Goal: Find specific page/section: Find specific page/section

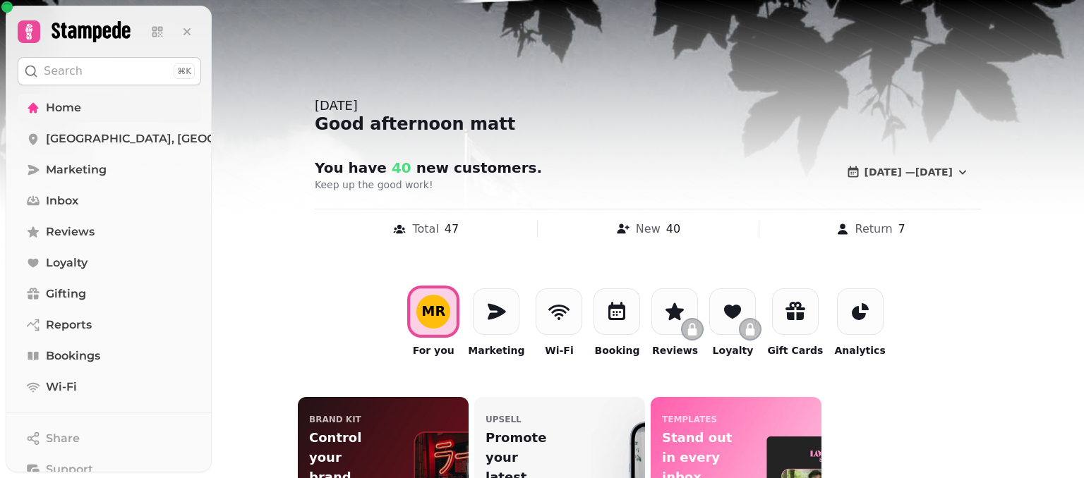
click at [65, 108] on span "Home" at bounding box center [63, 108] width 35 height 17
click at [148, 135] on span "[GEOGRAPHIC_DATA], [GEOGRAPHIC_DATA]" at bounding box center [174, 139] width 257 height 17
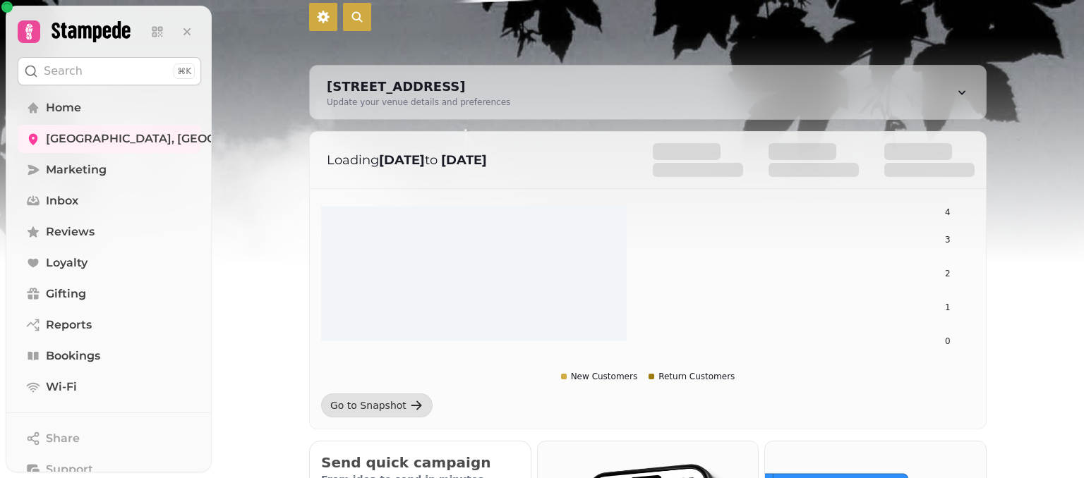
scroll to position [71, 0]
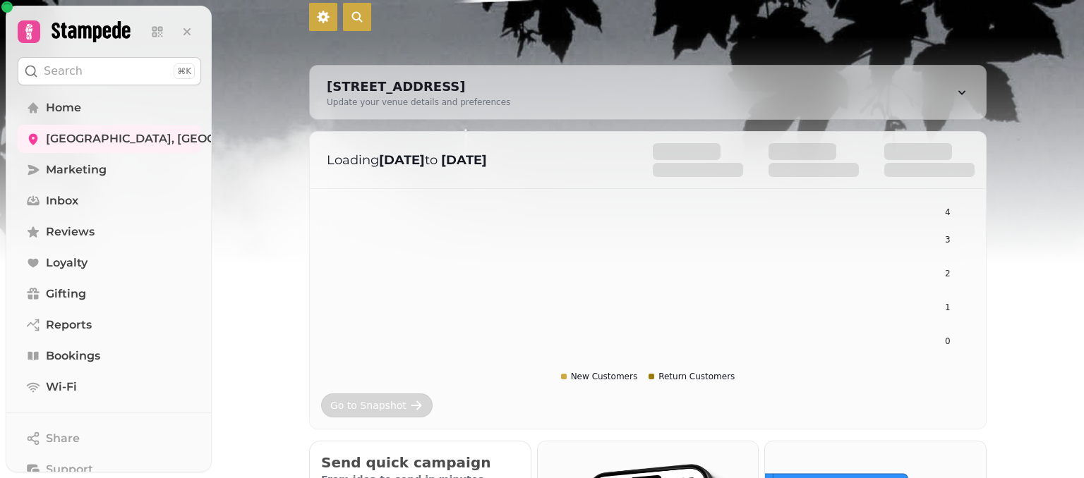
click at [369, 404] on div "Go to Snapshot" at bounding box center [368, 406] width 76 height 14
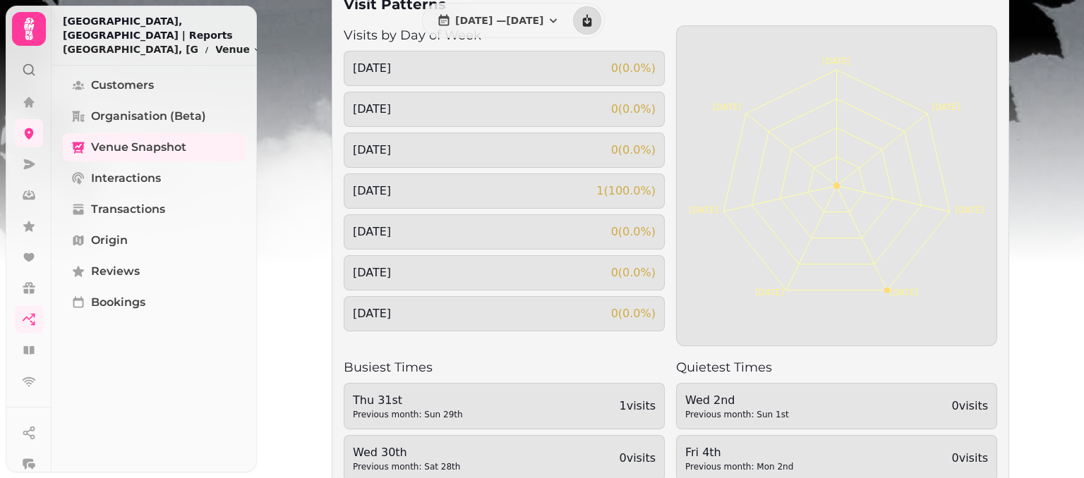
scroll to position [1341, 0]
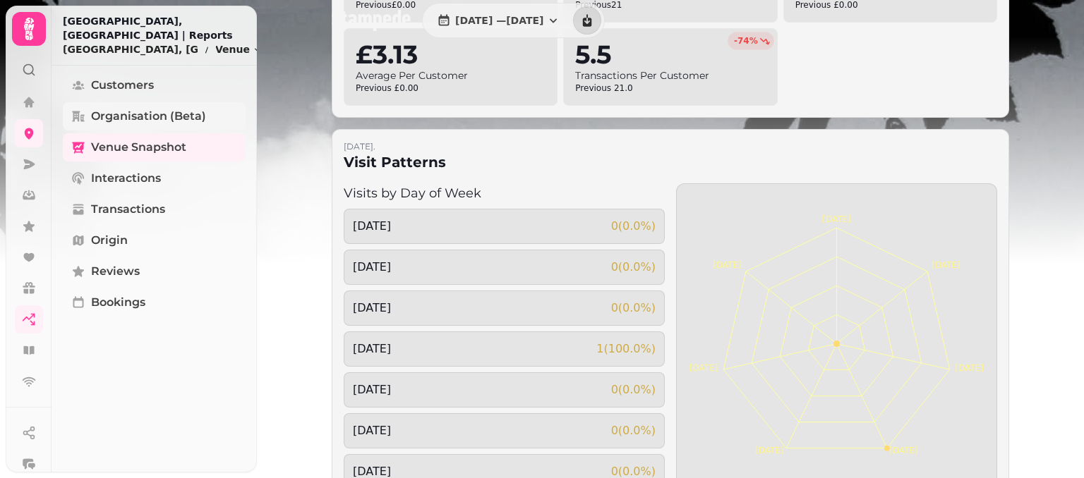
click at [126, 111] on span "Organisation (beta)" at bounding box center [148, 116] width 115 height 17
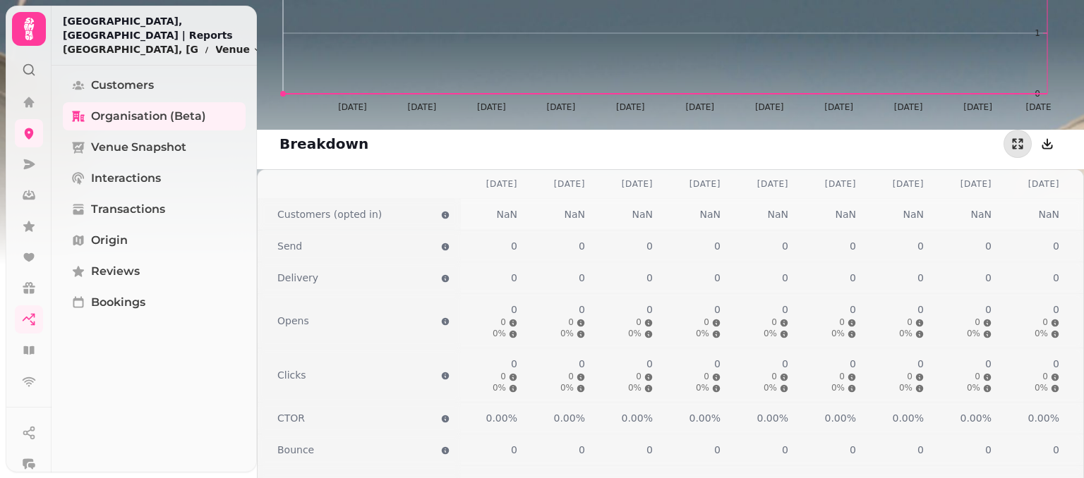
scroll to position [1467, 0]
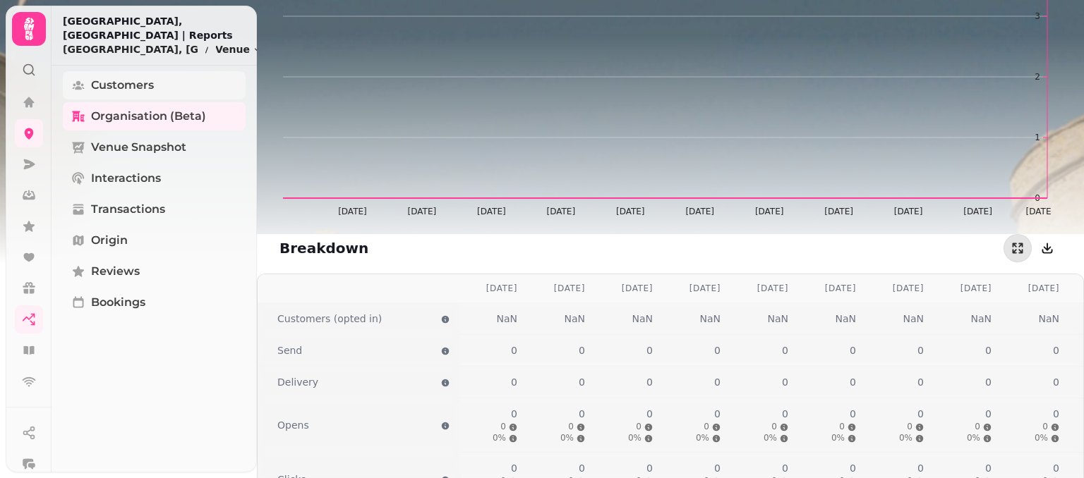
click at [127, 91] on span "Customers" at bounding box center [122, 85] width 63 height 17
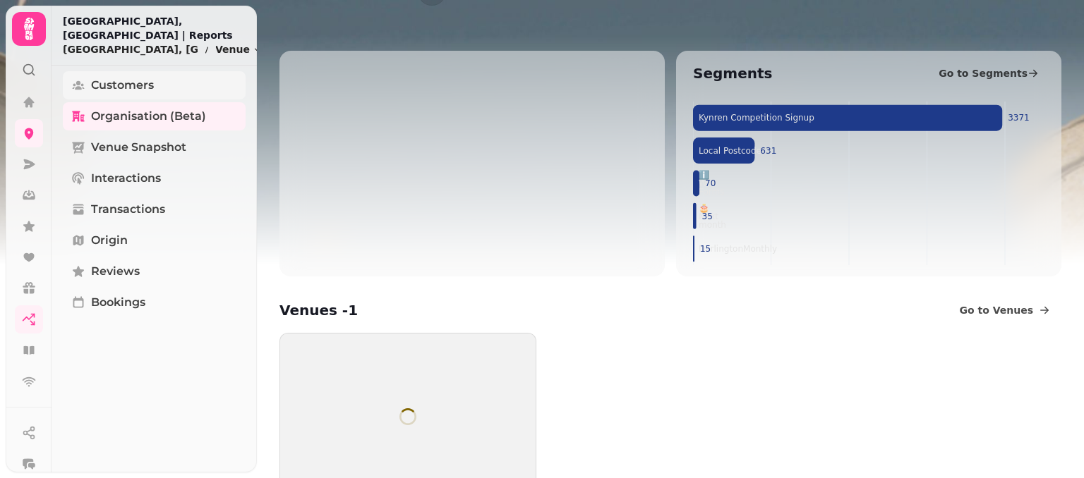
select select "**"
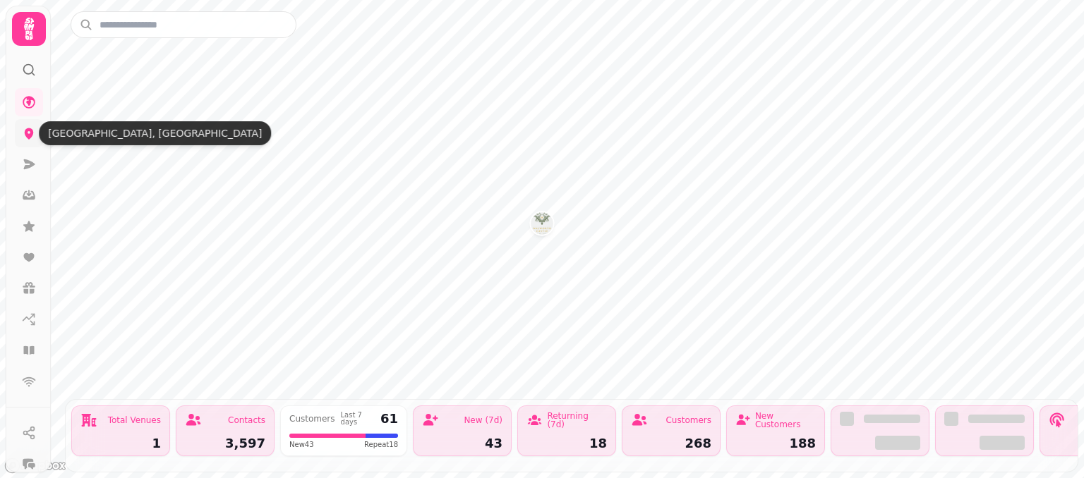
click at [28, 128] on icon at bounding box center [29, 133] width 9 height 11
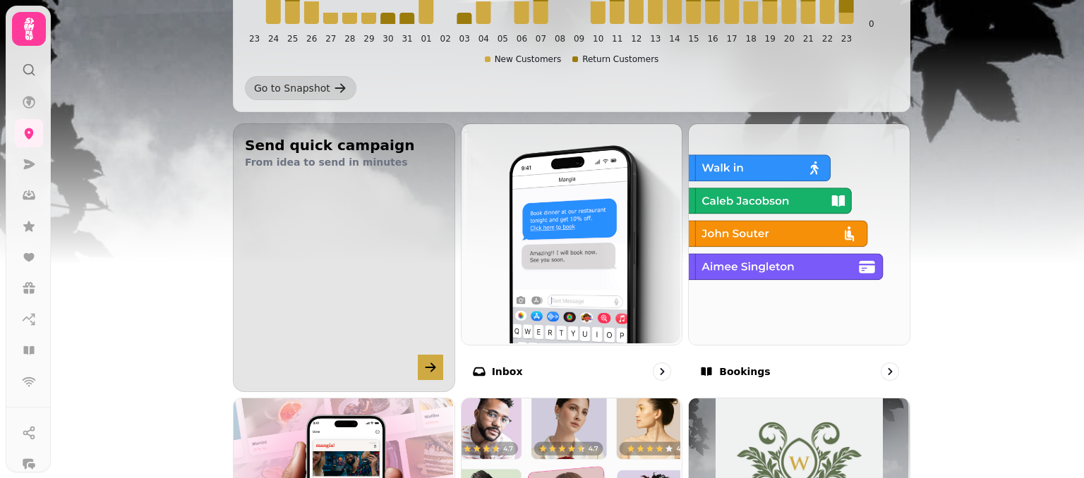
scroll to position [318, 0]
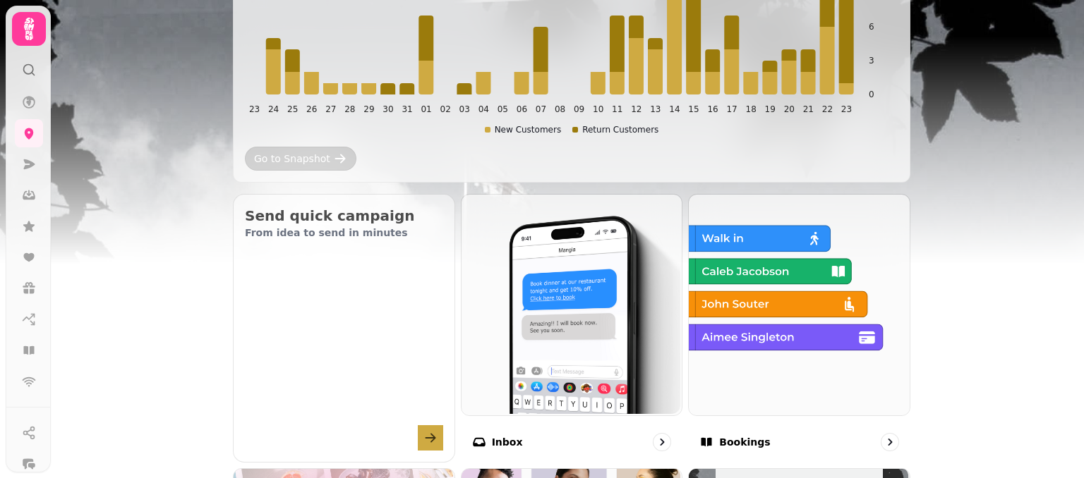
click at [301, 158] on div "Go to Snapshot" at bounding box center [292, 159] width 76 height 14
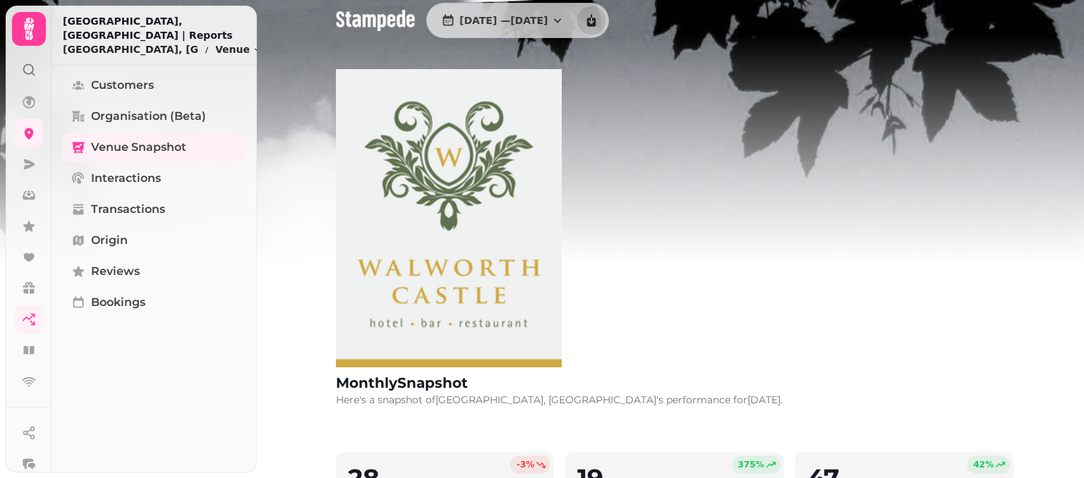
click at [29, 71] on icon at bounding box center [29, 70] width 14 height 14
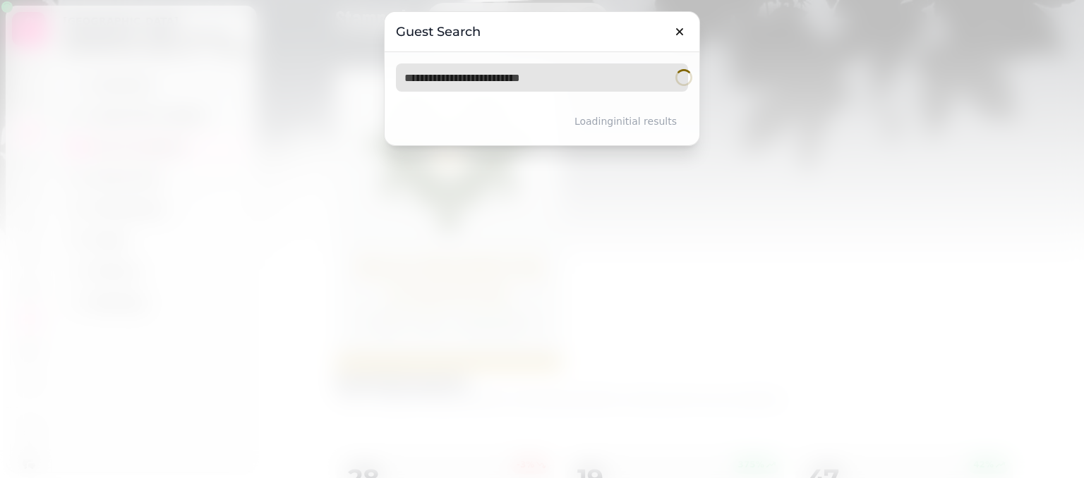
click at [481, 71] on input "text" at bounding box center [542, 78] width 292 height 28
type input "********"
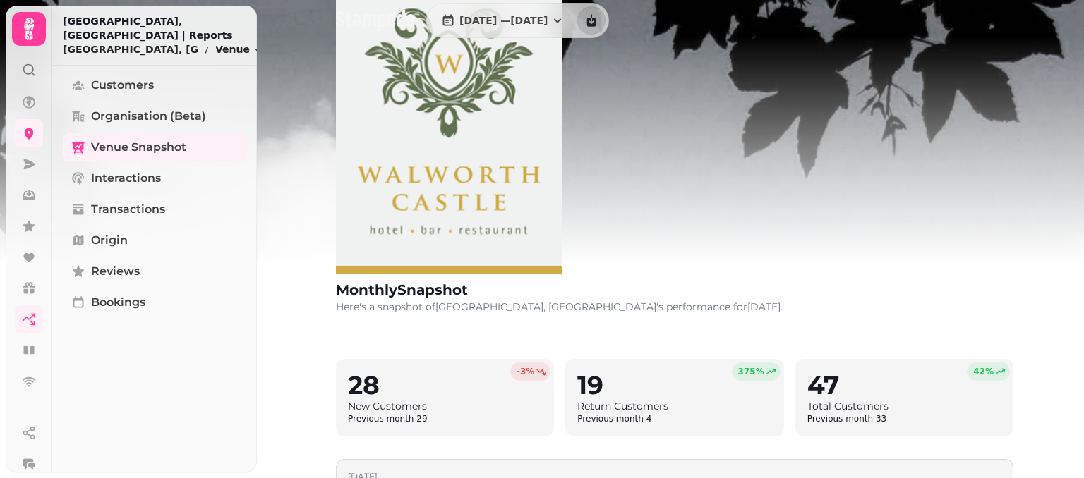
scroll to position [212, 0]
